Goal: Task Accomplishment & Management: Manage account settings

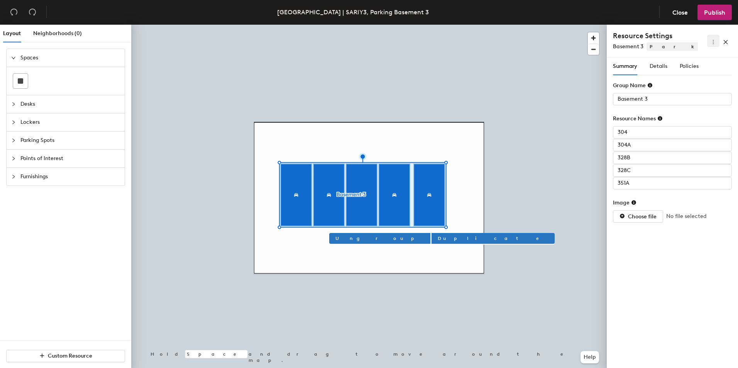
click at [712, 46] on button "button" at bounding box center [713, 41] width 12 height 12
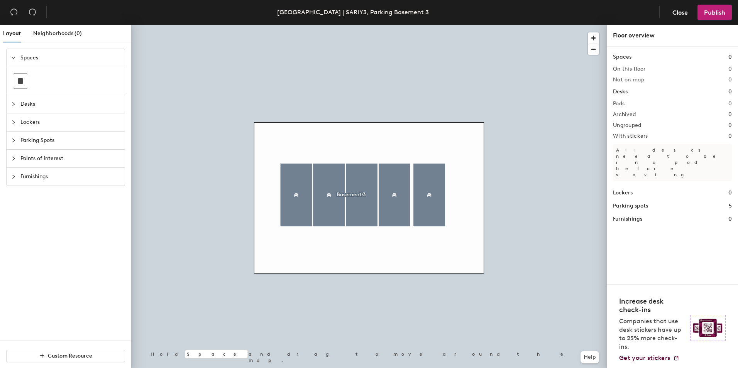
click at [37, 139] on span "Parking Spots" at bounding box center [70, 141] width 100 height 18
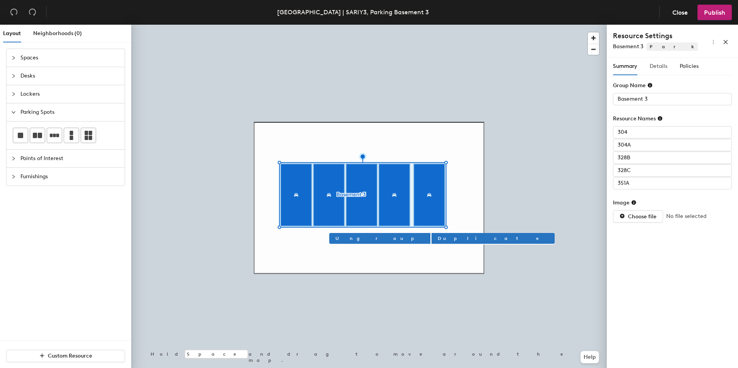
click at [660, 71] on div "Details" at bounding box center [658, 66] width 18 height 18
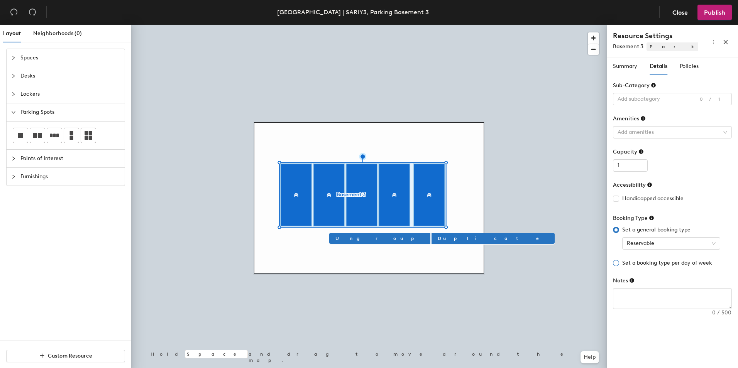
click at [674, 264] on span "Set a booking type per day of week" at bounding box center [667, 263] width 96 height 8
click at [619, 264] on input "Set a booking type per day of week" at bounding box center [616, 263] width 6 height 6
radio input "true"
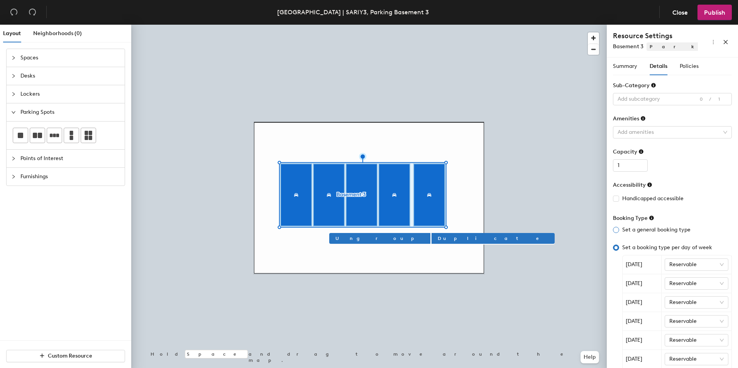
click at [630, 231] on span "Set a general booking type" at bounding box center [656, 230] width 74 height 8
click at [619, 231] on input "Set a general booking type" at bounding box center [616, 230] width 6 height 6
radio input "true"
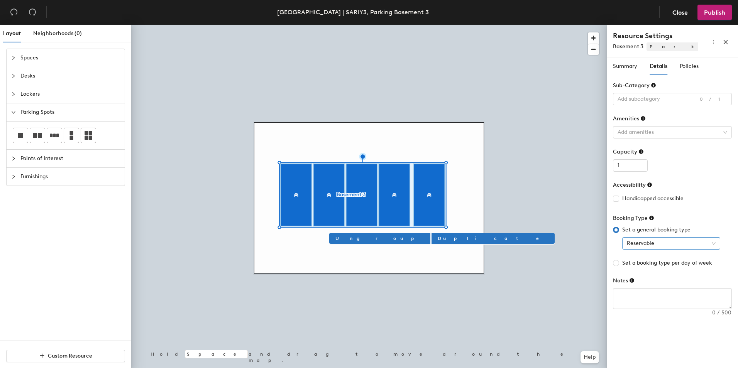
click at [671, 243] on span "Reservable" at bounding box center [671, 244] width 89 height 12
click at [652, 259] on div "Reservable" at bounding box center [671, 259] width 86 height 8
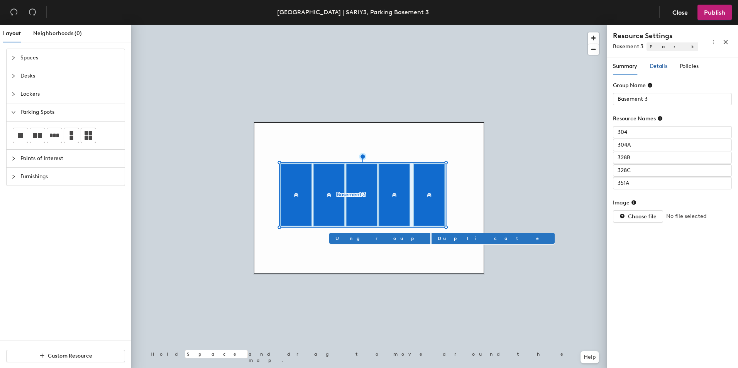
click at [662, 68] on span "Details" at bounding box center [658, 66] width 18 height 7
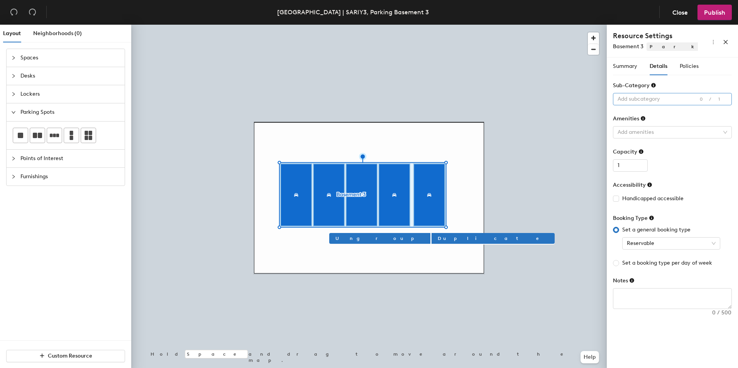
click at [670, 102] on div at bounding box center [668, 99] width 108 height 11
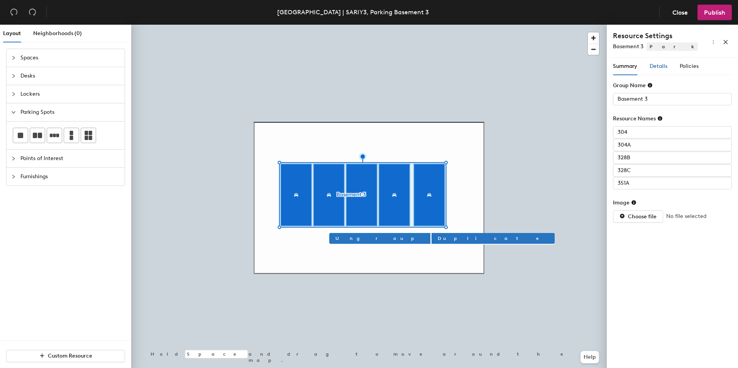
click at [657, 69] on div "Details" at bounding box center [658, 66] width 18 height 8
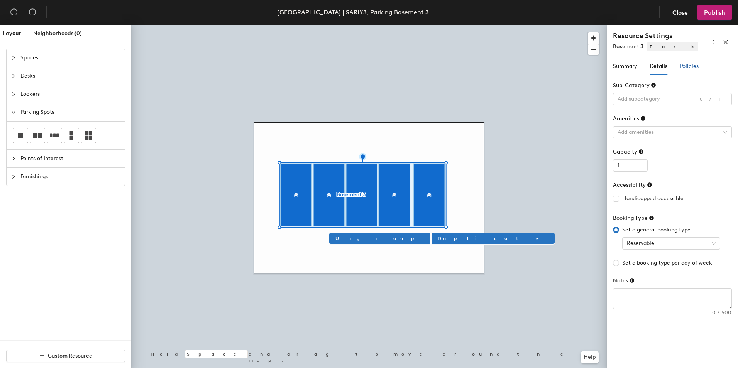
click at [691, 67] on span "Policies" at bounding box center [688, 66] width 19 height 7
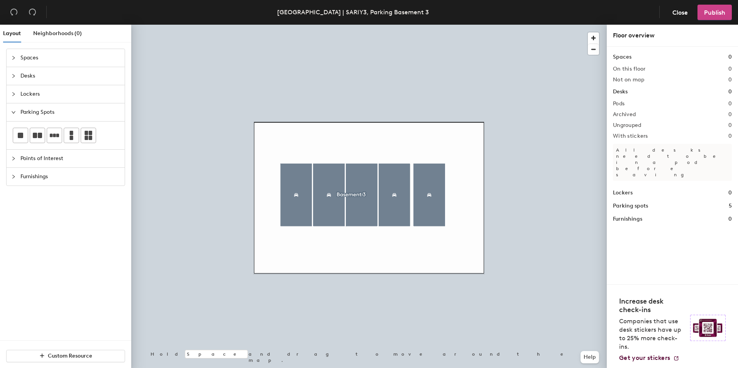
click at [703, 12] on button "Publish" at bounding box center [714, 12] width 34 height 15
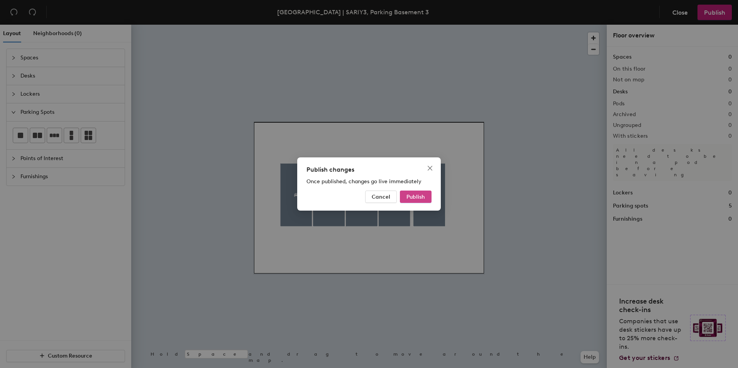
click at [420, 201] on button "Publish" at bounding box center [416, 197] width 32 height 12
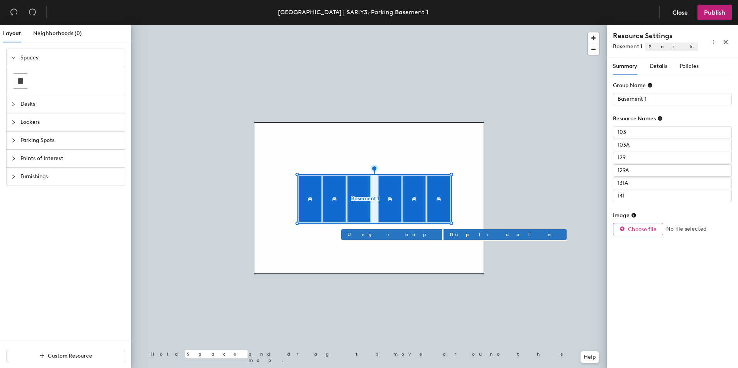
click at [640, 232] on span "Choose file" at bounding box center [642, 229] width 29 height 7
click at [355, 235] on span "Ungroup" at bounding box center [391, 234] width 89 height 7
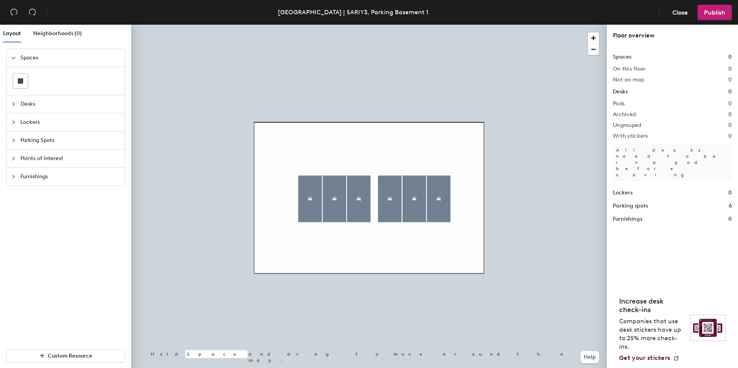
click at [706, 20] on header "Riyadh | SARIY3, Parking Basement 1 Close Publish" at bounding box center [369, 12] width 738 height 25
click at [711, 14] on span "Publish" at bounding box center [714, 12] width 21 height 7
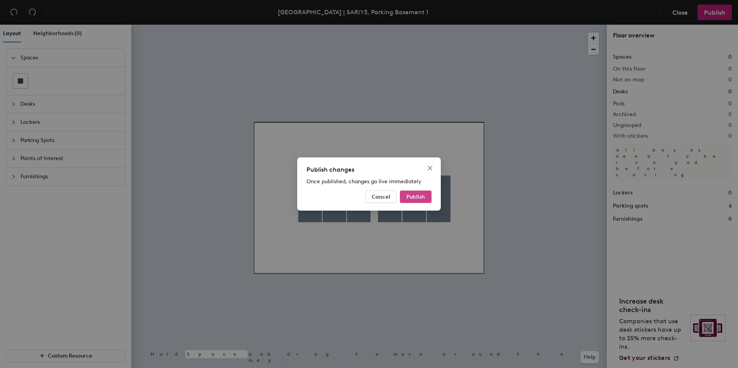
click at [417, 192] on button "Publish" at bounding box center [416, 197] width 32 height 12
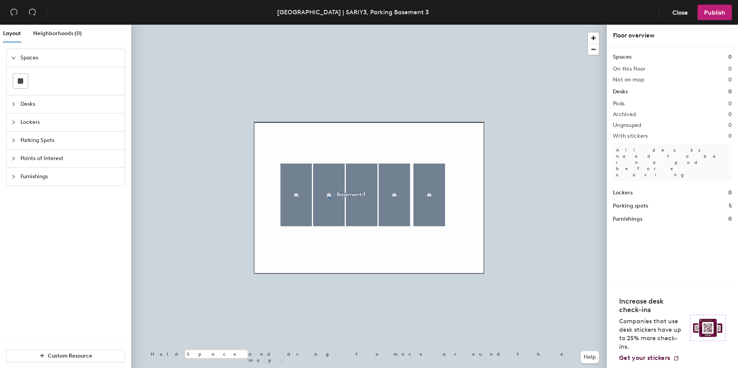
click at [329, 25] on div at bounding box center [368, 25] width 475 height 0
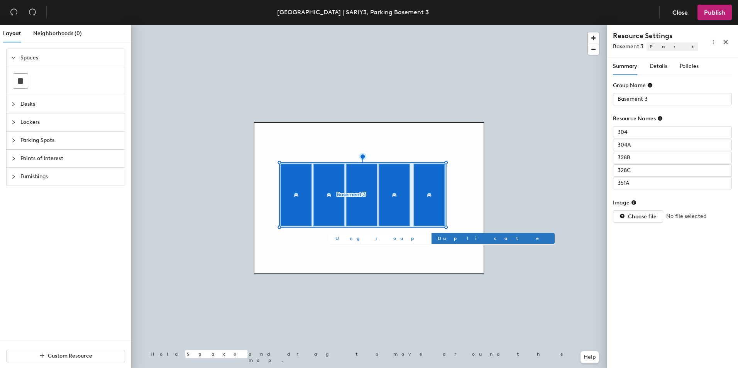
click at [345, 239] on span "Ungroup" at bounding box center [379, 238] width 89 height 7
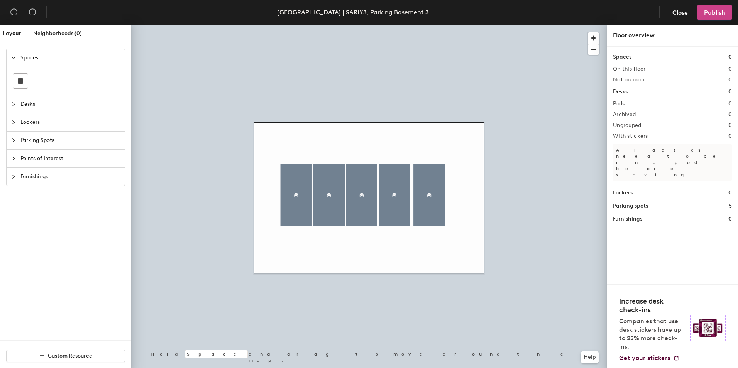
click at [710, 13] on span "Publish" at bounding box center [714, 12] width 21 height 7
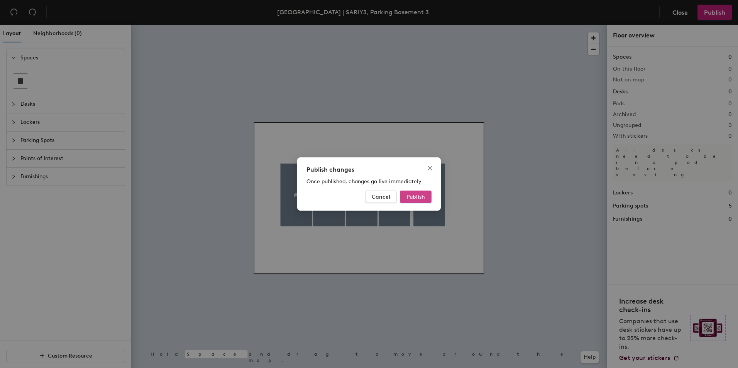
click at [418, 194] on span "Publish" at bounding box center [415, 197] width 19 height 7
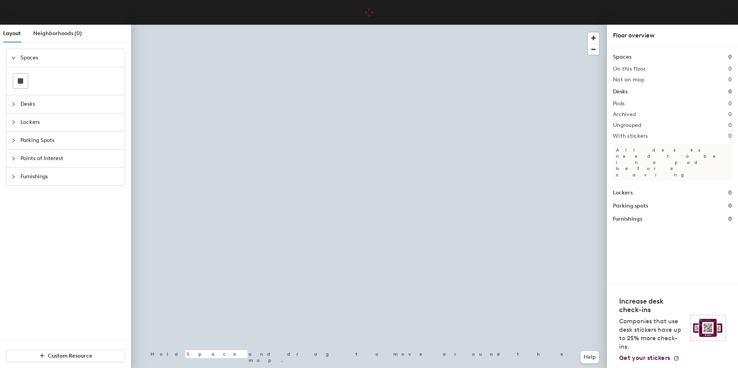
click at [401, 25] on div at bounding box center [368, 25] width 475 height 0
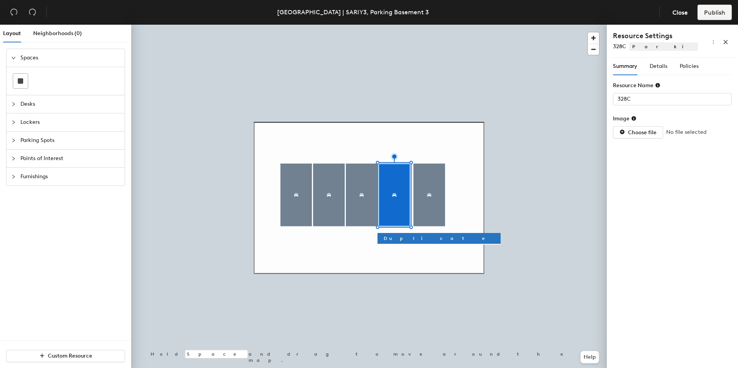
type input "351A"
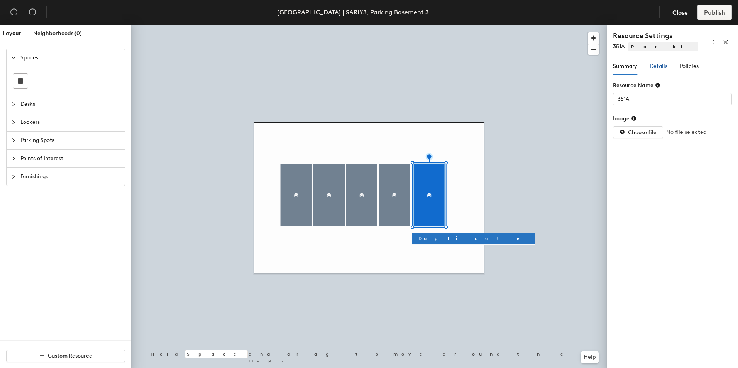
click at [654, 67] on span "Details" at bounding box center [658, 66] width 18 height 7
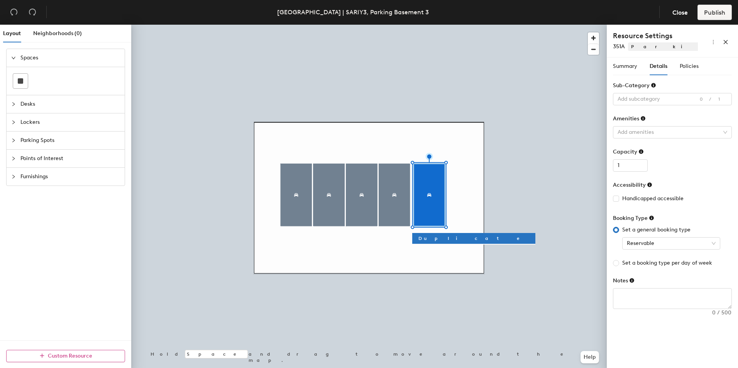
click at [83, 360] on button "Custom Resource" at bounding box center [65, 356] width 119 height 12
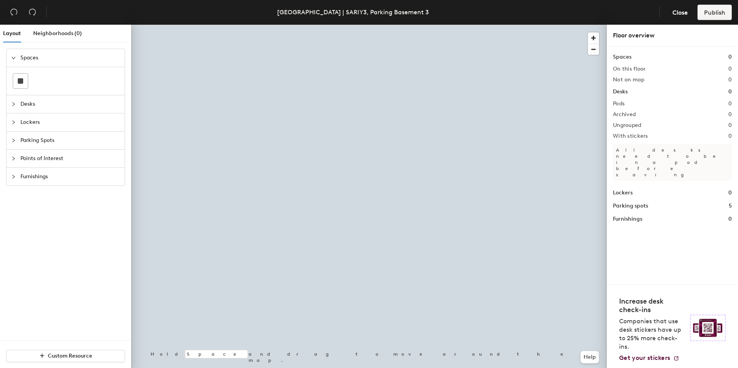
click at [356, 206] on button "Discard changes" at bounding box center [367, 201] width 57 height 12
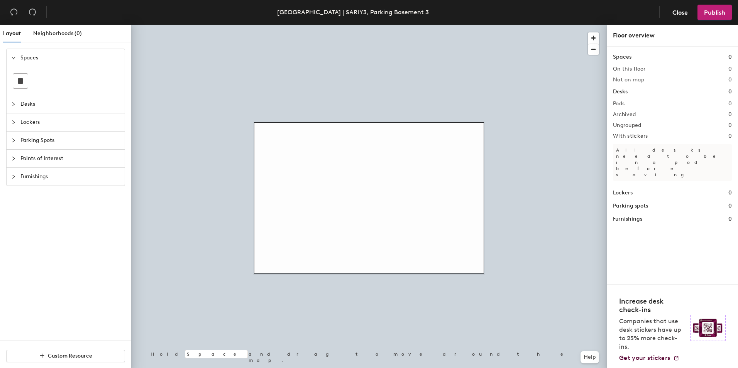
click at [33, 105] on span "Desks" at bounding box center [70, 104] width 100 height 18
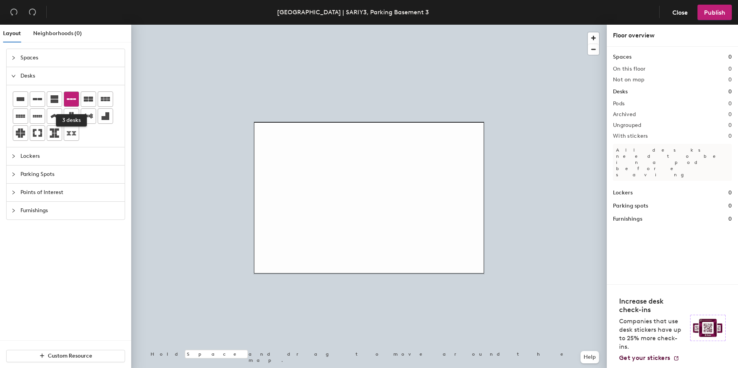
click at [74, 103] on icon at bounding box center [71, 99] width 9 height 9
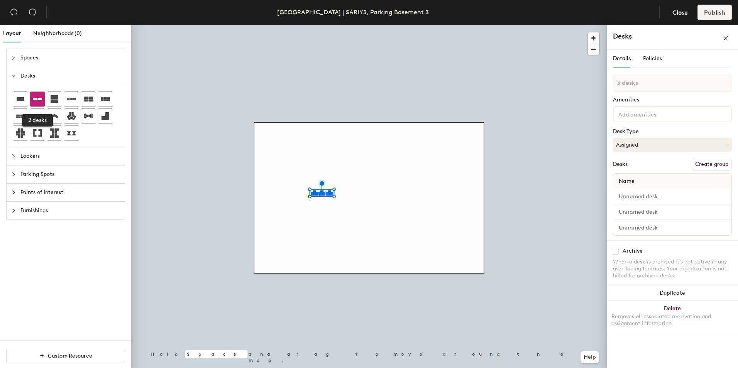
click at [33, 103] on icon at bounding box center [37, 99] width 9 height 9
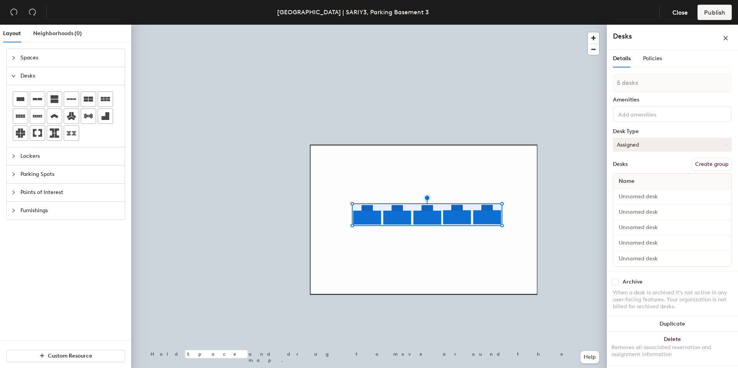
click at [640, 144] on button "Assigned" at bounding box center [672, 145] width 119 height 14
click at [630, 193] on div "Hoteled" at bounding box center [651, 192] width 77 height 12
click at [644, 195] on input at bounding box center [672, 196] width 115 height 11
type input "1 desk"
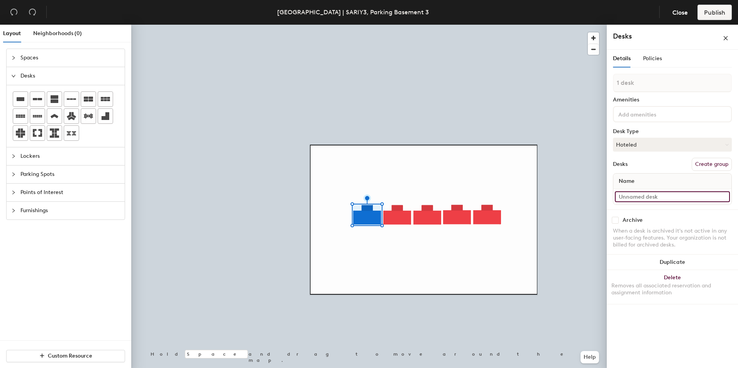
click at [630, 201] on input at bounding box center [672, 196] width 115 height 11
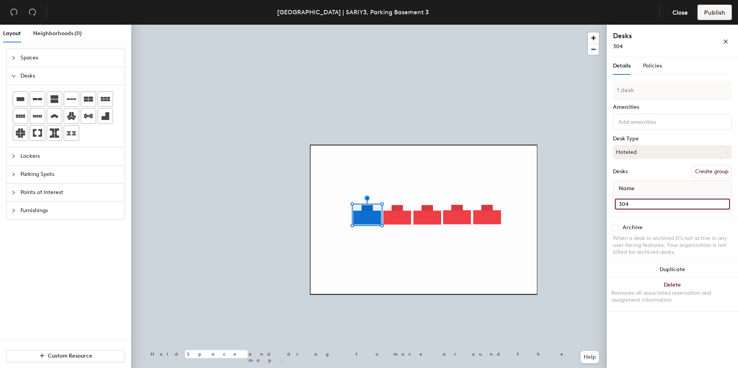
type input "304"
click at [392, 25] on div at bounding box center [368, 25] width 475 height 0
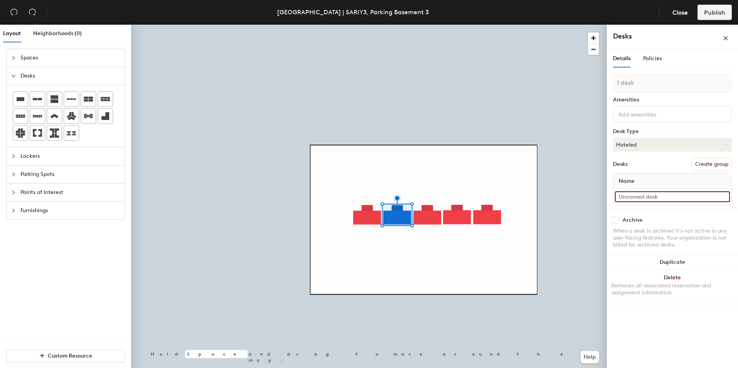
click at [652, 198] on input at bounding box center [672, 196] width 115 height 11
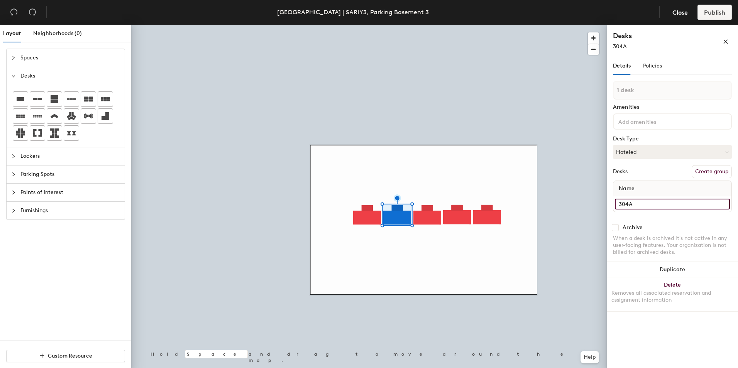
type input "304A"
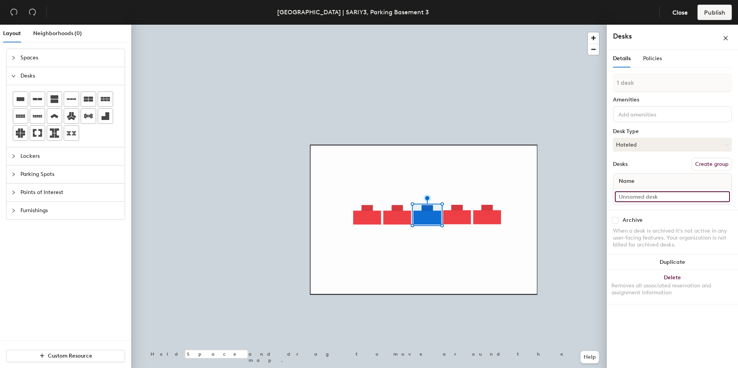
click at [634, 195] on input at bounding box center [672, 196] width 115 height 11
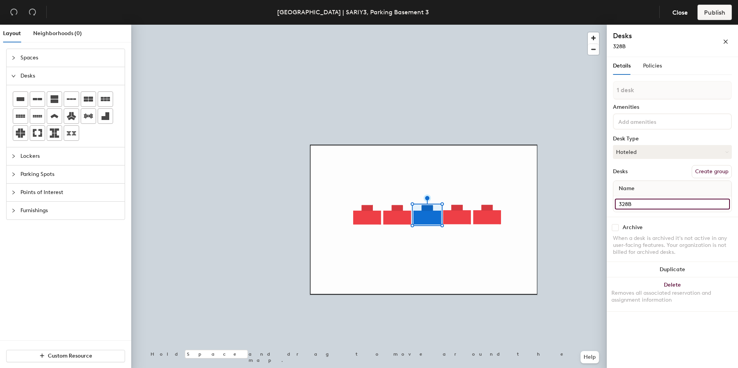
type input "328B"
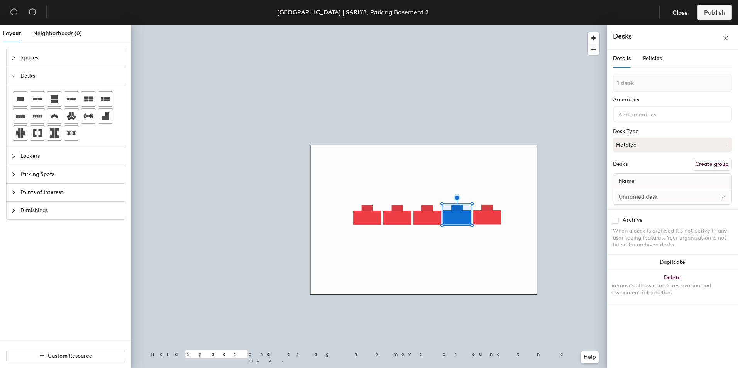
drag, startPoint x: 674, startPoint y: 189, endPoint x: 671, endPoint y: 193, distance: 5.8
click at [674, 189] on div "Name" at bounding box center [672, 189] width 119 height 32
click at [670, 196] on input at bounding box center [672, 196] width 115 height 11
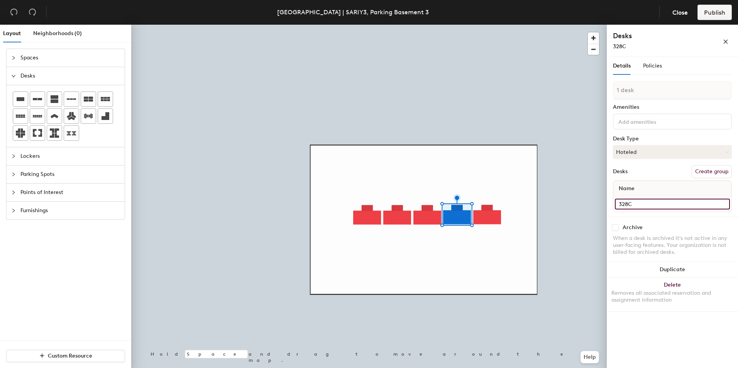
type input "328C"
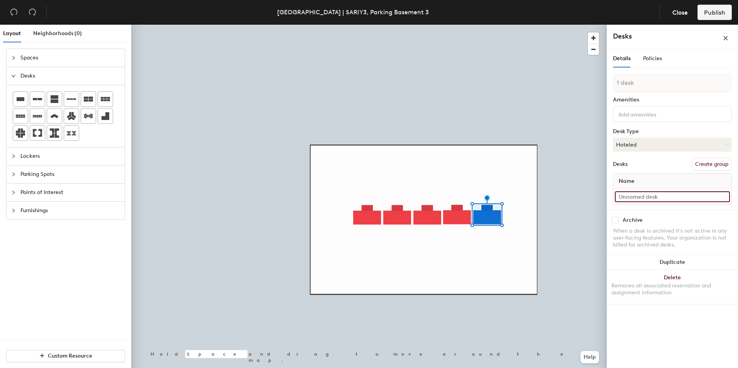
click at [638, 198] on input at bounding box center [672, 196] width 115 height 11
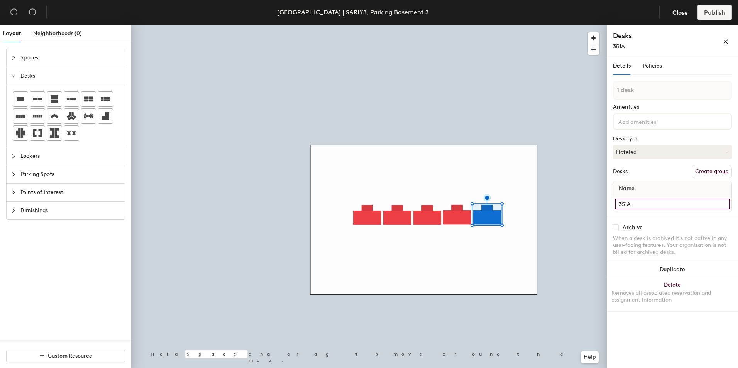
type input "351A"
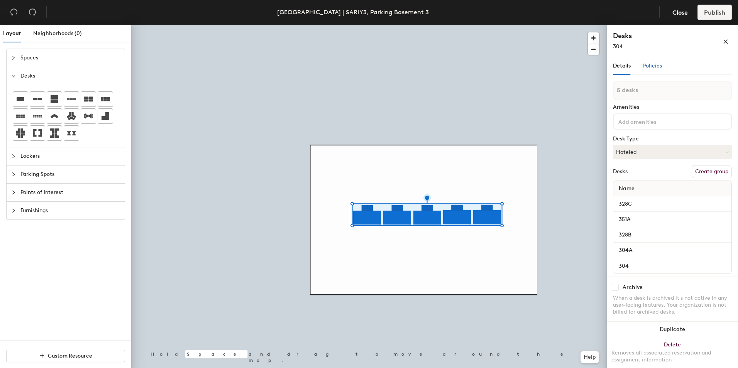
click at [651, 69] on span "Policies" at bounding box center [652, 66] width 19 height 7
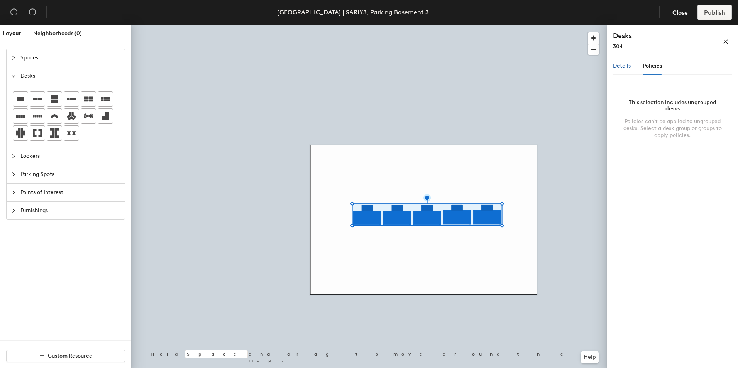
click at [621, 66] on span "Details" at bounding box center [622, 66] width 18 height 7
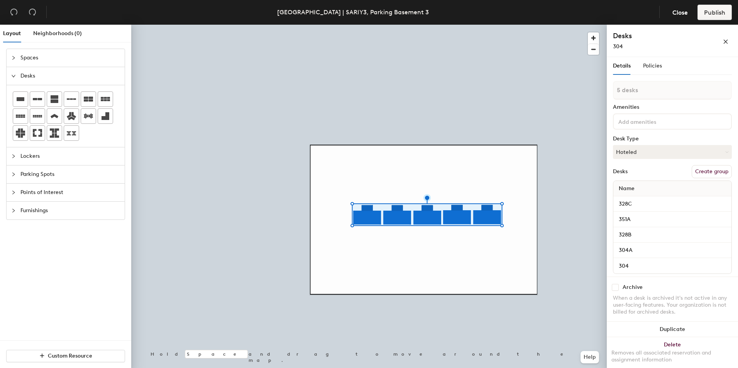
click at [705, 169] on button "Create group" at bounding box center [711, 171] width 40 height 13
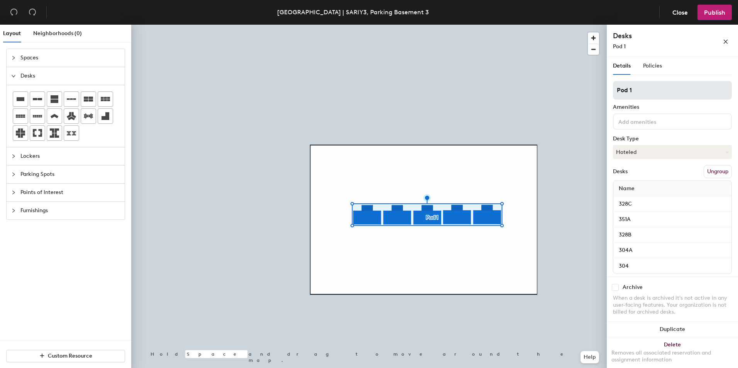
click at [575, 91] on div "Layout Neighborhoods (0) Spaces Desks Lockers Parking Spots Points of Interest …" at bounding box center [369, 198] width 738 height 346
type input "Basement 3"
click at [502, 25] on div at bounding box center [368, 25] width 475 height 0
click at [718, 14] on span "Publish" at bounding box center [714, 12] width 21 height 7
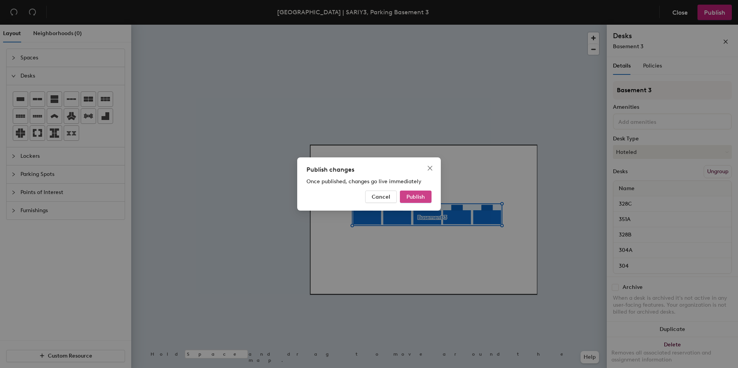
click at [416, 196] on span "Publish" at bounding box center [415, 197] width 19 height 7
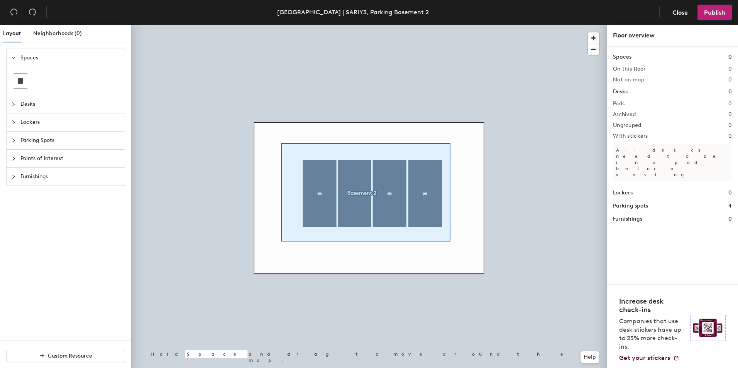
click at [281, 25] on div at bounding box center [368, 25] width 475 height 0
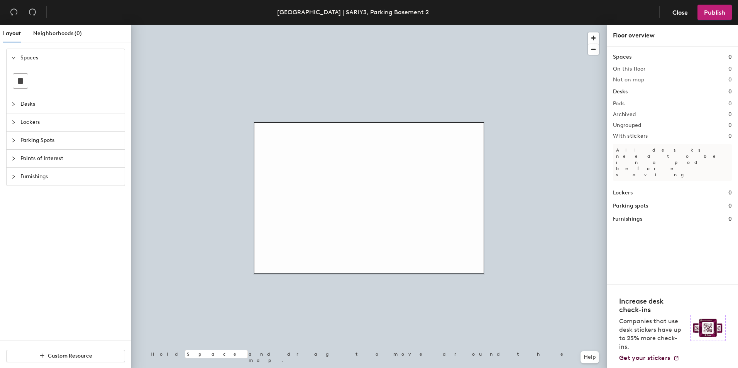
drag, startPoint x: 36, startPoint y: 107, endPoint x: 43, endPoint y: 107, distance: 6.9
click at [35, 106] on span "Desks" at bounding box center [70, 104] width 100 height 18
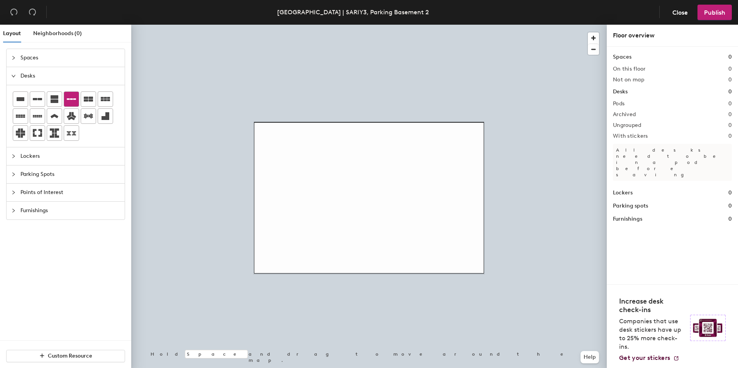
click at [78, 101] on div at bounding box center [71, 99] width 15 height 15
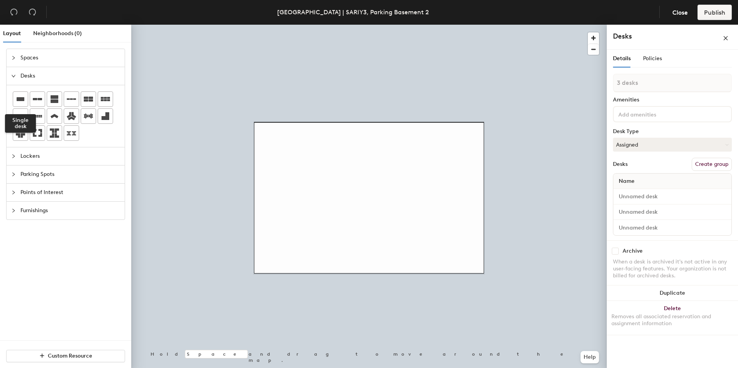
drag, startPoint x: 22, startPoint y: 98, endPoint x: 127, endPoint y: 172, distance: 128.2
click at [22, 98] on icon at bounding box center [21, 99] width 8 height 4
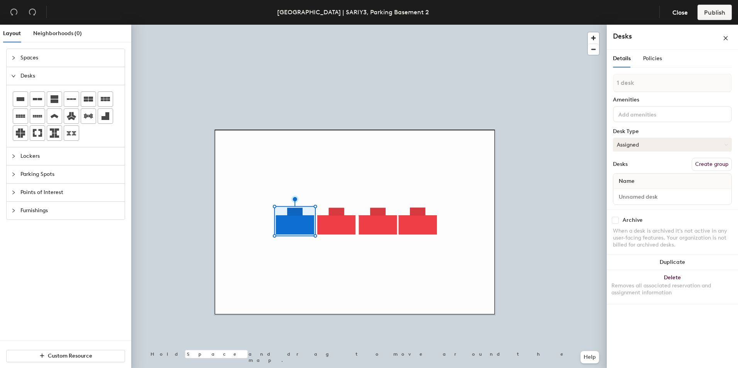
click at [651, 146] on button "Assigned" at bounding box center [672, 145] width 119 height 14
click at [630, 193] on div "Hoteled" at bounding box center [651, 192] width 77 height 12
click at [637, 194] on input at bounding box center [672, 196] width 115 height 11
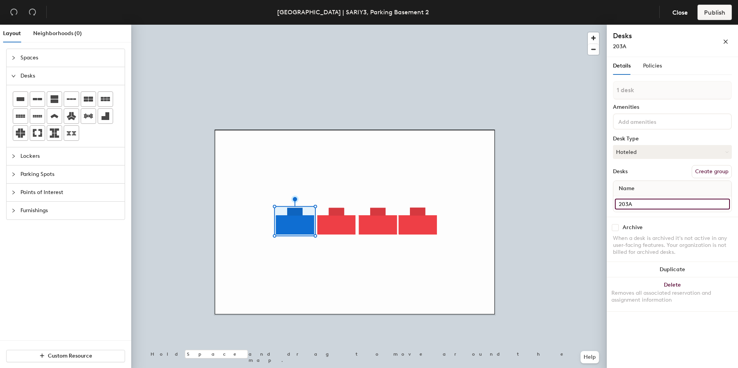
type input "203A"
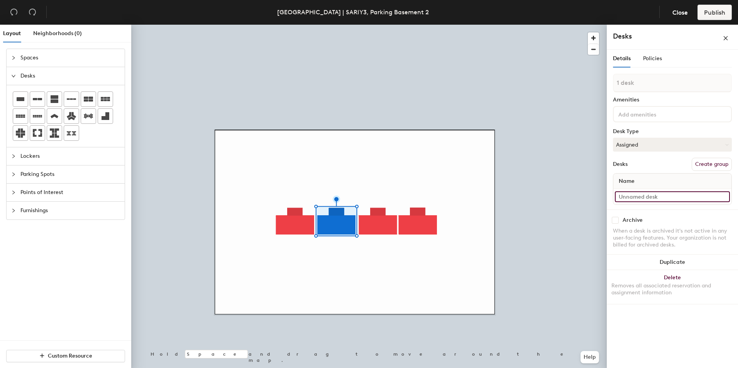
click at [663, 195] on input at bounding box center [672, 196] width 115 height 11
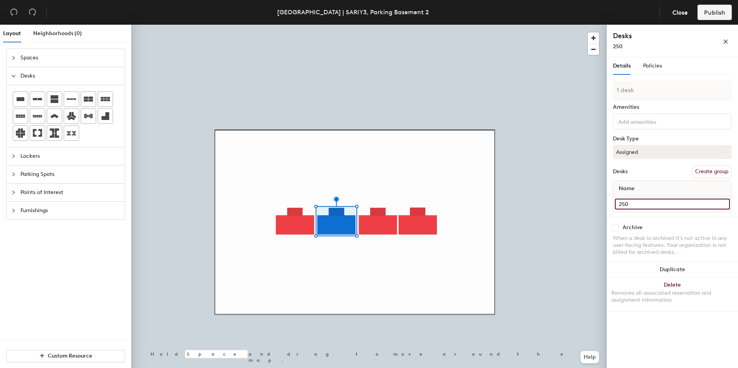
type input "250"
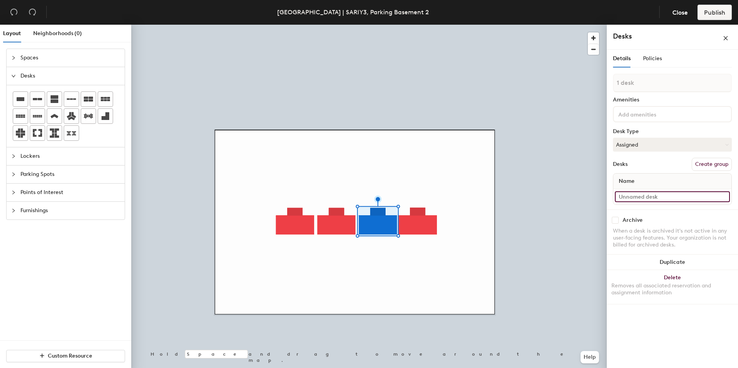
click at [642, 198] on input at bounding box center [672, 196] width 115 height 11
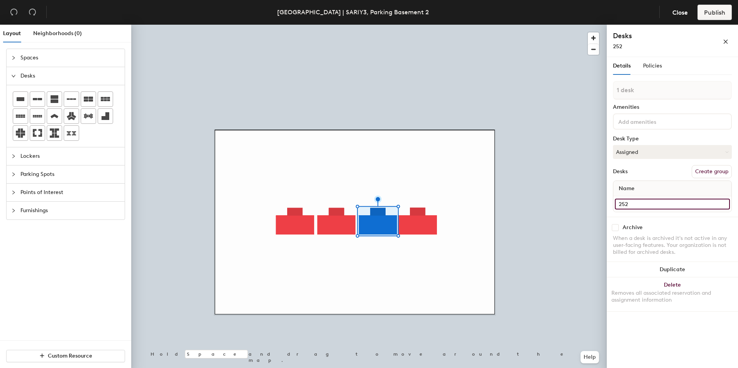
type input "252"
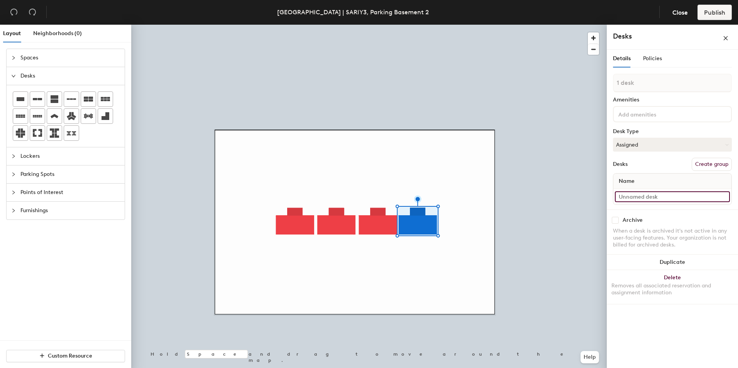
click at [633, 196] on input at bounding box center [672, 196] width 115 height 11
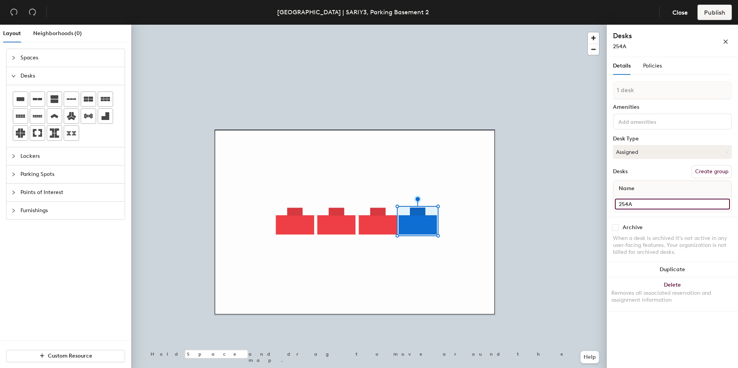
type input "254A"
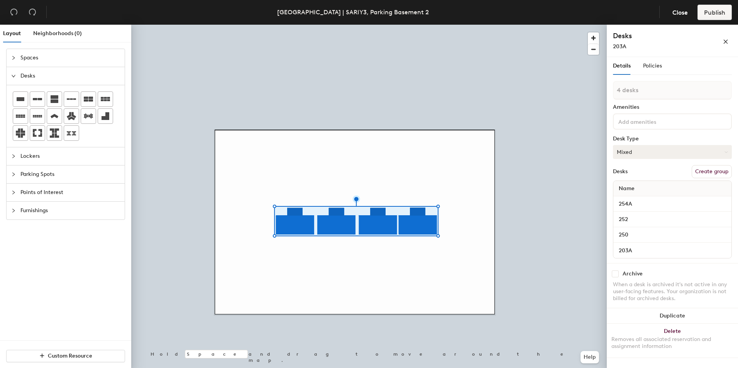
click at [644, 149] on button "Mixed" at bounding box center [672, 152] width 119 height 14
click at [633, 203] on div "Hoteled" at bounding box center [651, 199] width 77 height 12
click at [709, 169] on button "Create group" at bounding box center [711, 171] width 40 height 13
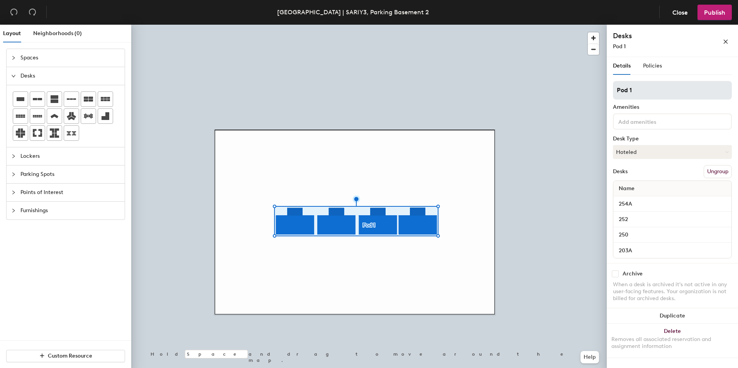
click at [547, 88] on div "Layout Neighborhoods (0) Spaces Desks Lockers Parking Spots Points of Interest …" at bounding box center [369, 198] width 738 height 346
type input "Basement 2"
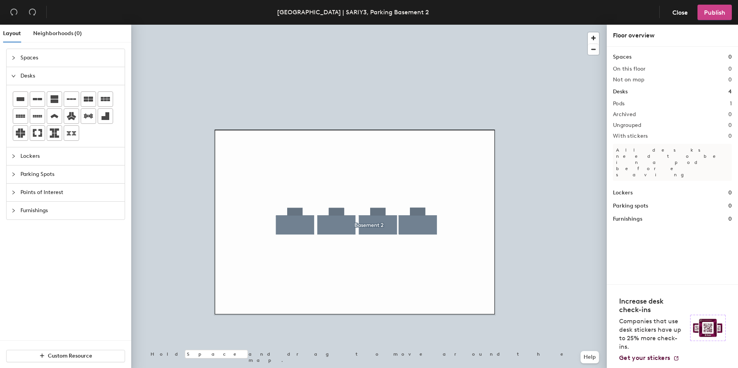
click at [707, 15] on span "Publish" at bounding box center [714, 12] width 21 height 7
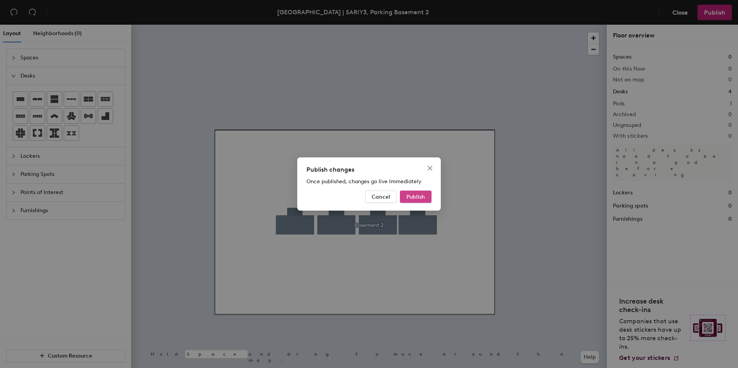
click at [421, 198] on span "Publish" at bounding box center [415, 197] width 19 height 7
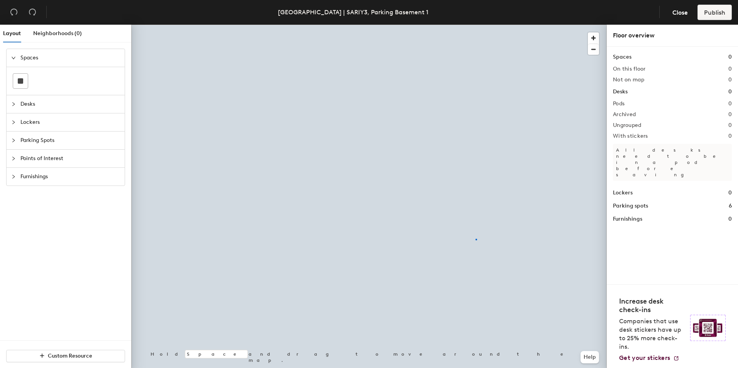
click at [473, 25] on div at bounding box center [368, 25] width 475 height 0
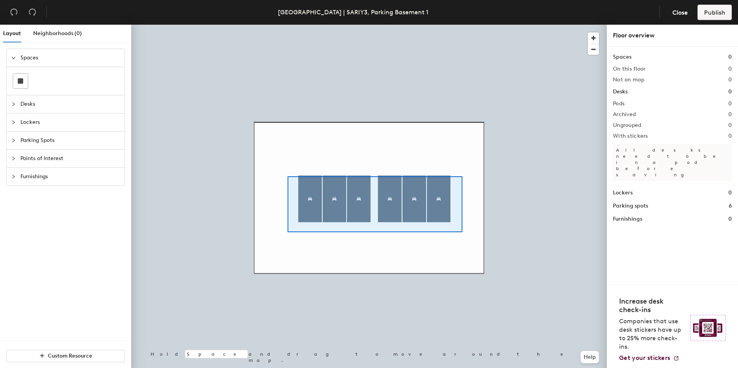
click at [281, 25] on div at bounding box center [368, 25] width 475 height 0
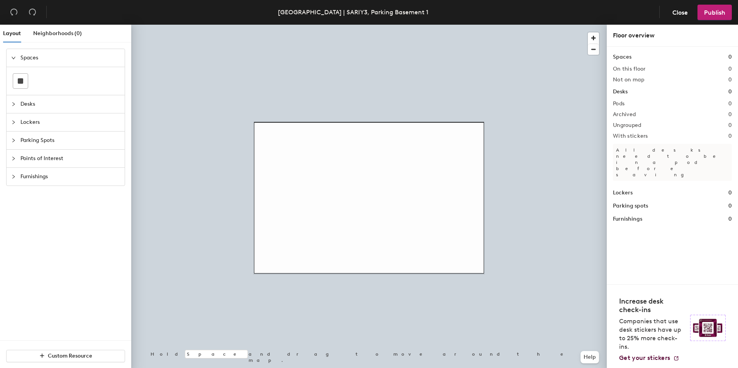
click at [28, 123] on span "Lockers" at bounding box center [70, 122] width 100 height 18
click at [30, 76] on span "Desks" at bounding box center [70, 76] width 100 height 18
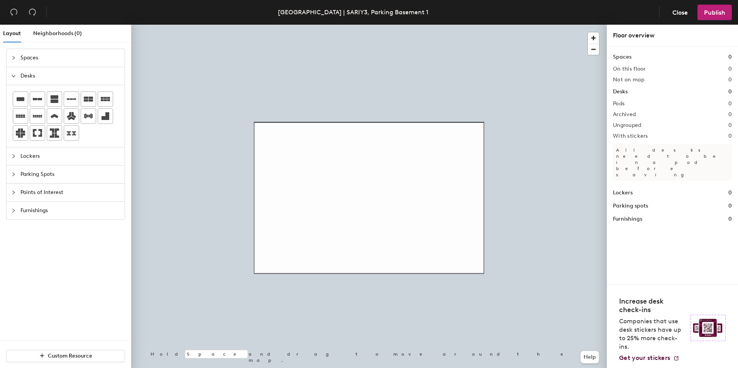
drag, startPoint x: 69, startPoint y: 100, endPoint x: 72, endPoint y: 108, distance: 8.4
click at [70, 100] on icon at bounding box center [71, 99] width 9 height 9
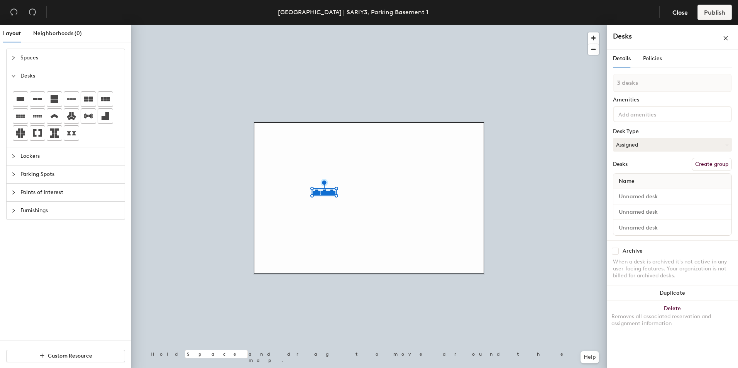
click at [69, 101] on icon at bounding box center [71, 99] width 9 height 9
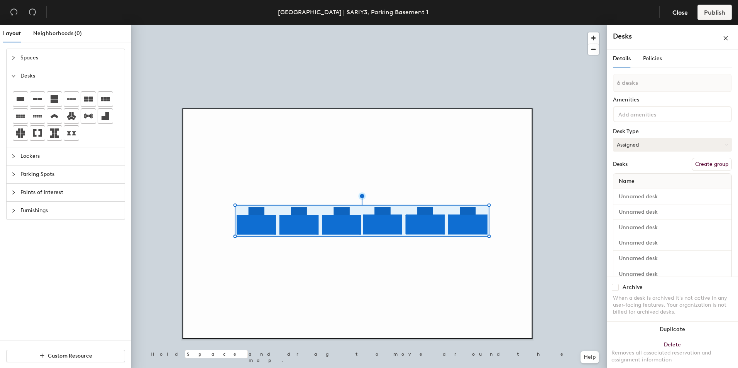
click at [635, 145] on button "Assigned" at bounding box center [672, 145] width 119 height 14
click at [624, 191] on div "Hoteled" at bounding box center [651, 192] width 77 height 12
click at [698, 166] on button "Create group" at bounding box center [711, 164] width 40 height 13
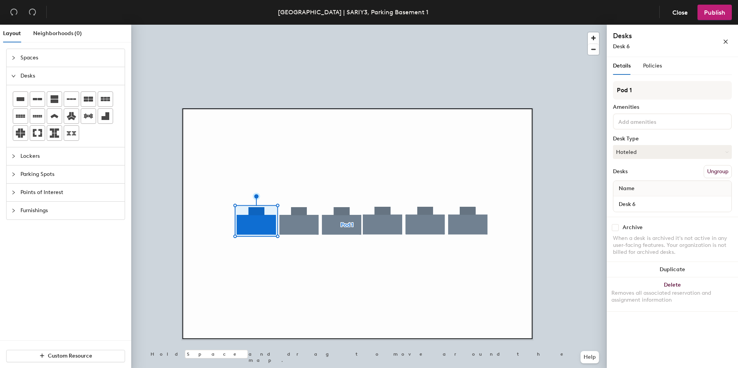
click at [635, 115] on div at bounding box center [672, 121] width 119 height 16
click at [585, 25] on div at bounding box center [368, 25] width 475 height 0
click at [641, 202] on input "Desk 6" at bounding box center [672, 204] width 115 height 11
type input "103"
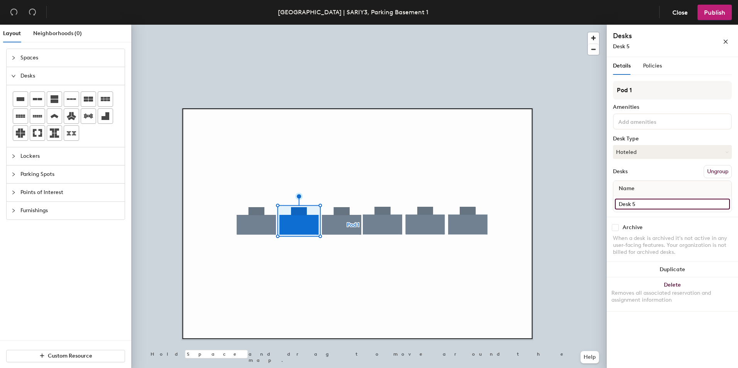
click at [642, 204] on input "Desk 5" at bounding box center [672, 204] width 115 height 11
type input "103A"
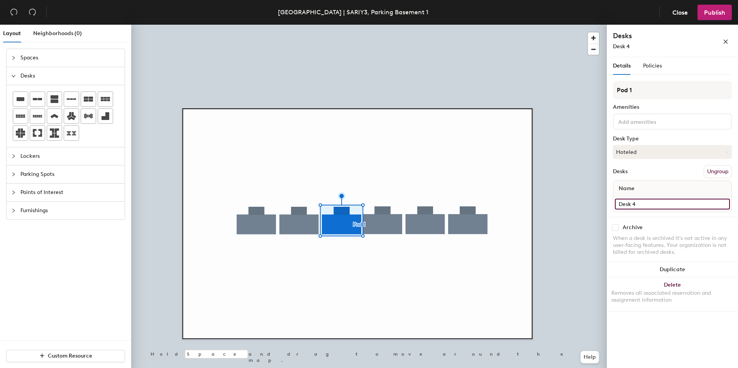
click at [632, 205] on input "Desk 4" at bounding box center [672, 204] width 115 height 11
type input "129"
click at [517, 25] on div at bounding box center [368, 25] width 475 height 0
click at [635, 208] on input "Desk 1" at bounding box center [672, 204] width 115 height 11
type input "129A"
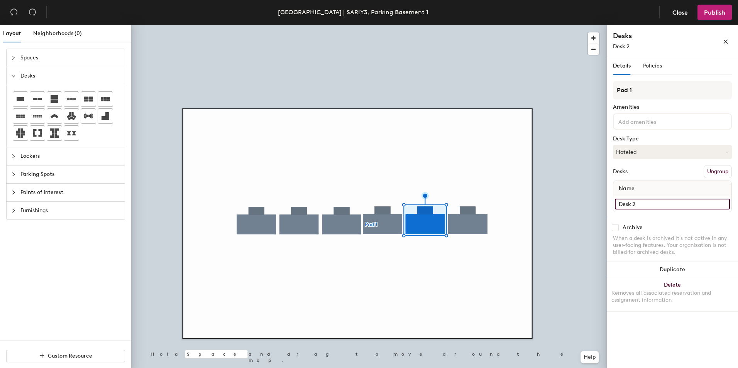
click at [641, 209] on input "Desk 2" at bounding box center [672, 204] width 115 height 11
type input "131A"
click at [645, 204] on input "Desk 3" at bounding box center [672, 204] width 115 height 11
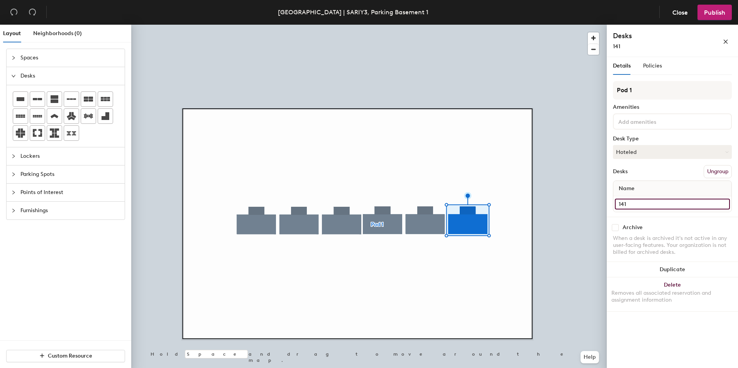
type input "141"
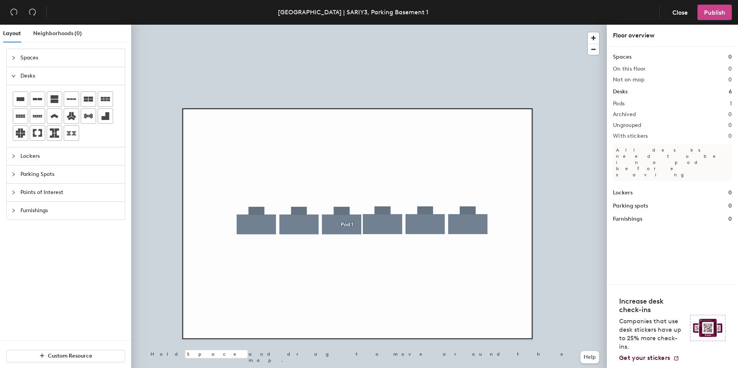
click at [712, 14] on span "Publish" at bounding box center [714, 12] width 21 height 7
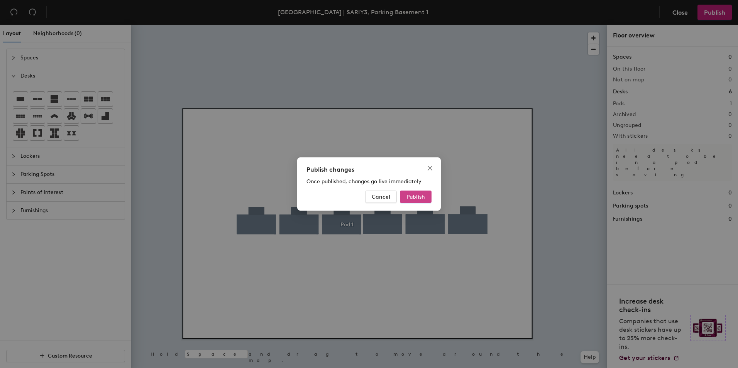
click at [422, 197] on span "Publish" at bounding box center [415, 197] width 19 height 7
